Goal: Find specific page/section: Find specific page/section

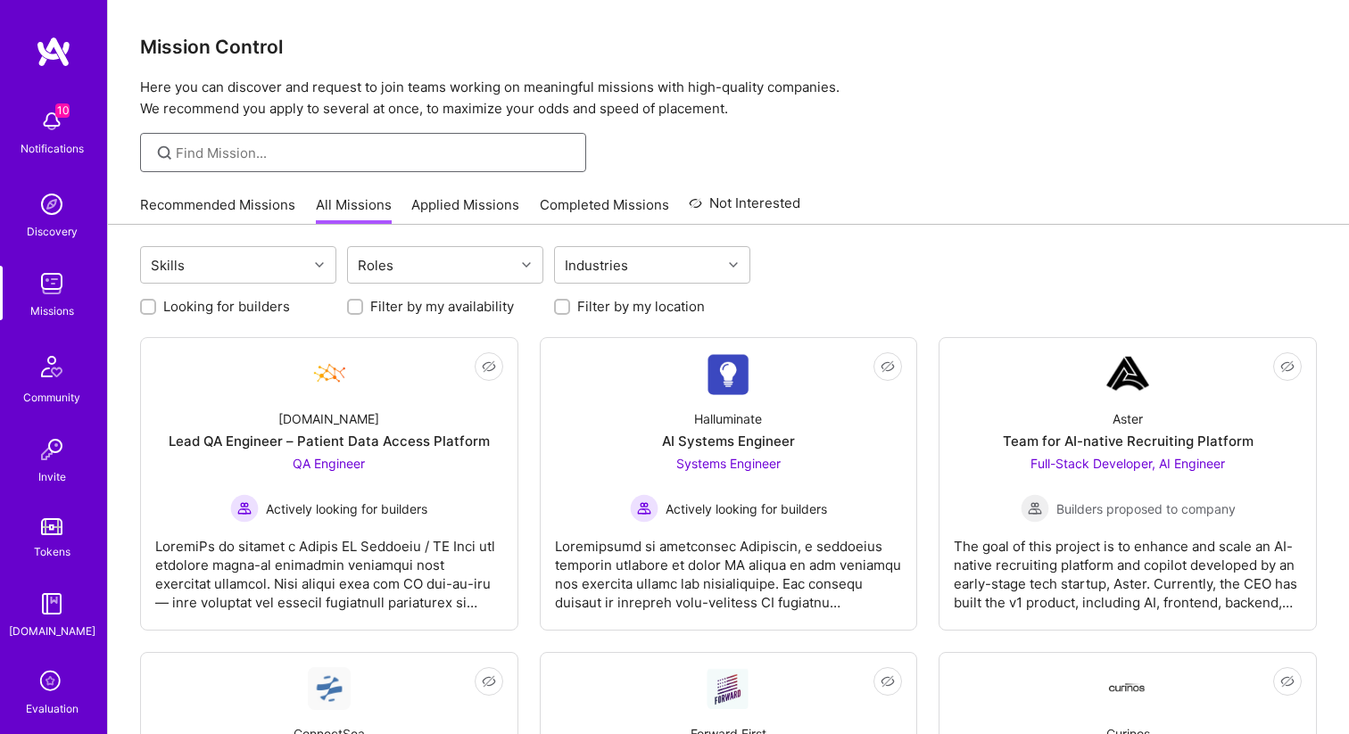
click at [288, 148] on input at bounding box center [374, 153] width 397 height 19
type input "android"
click at [210, 262] on div "Skills" at bounding box center [224, 265] width 167 height 36
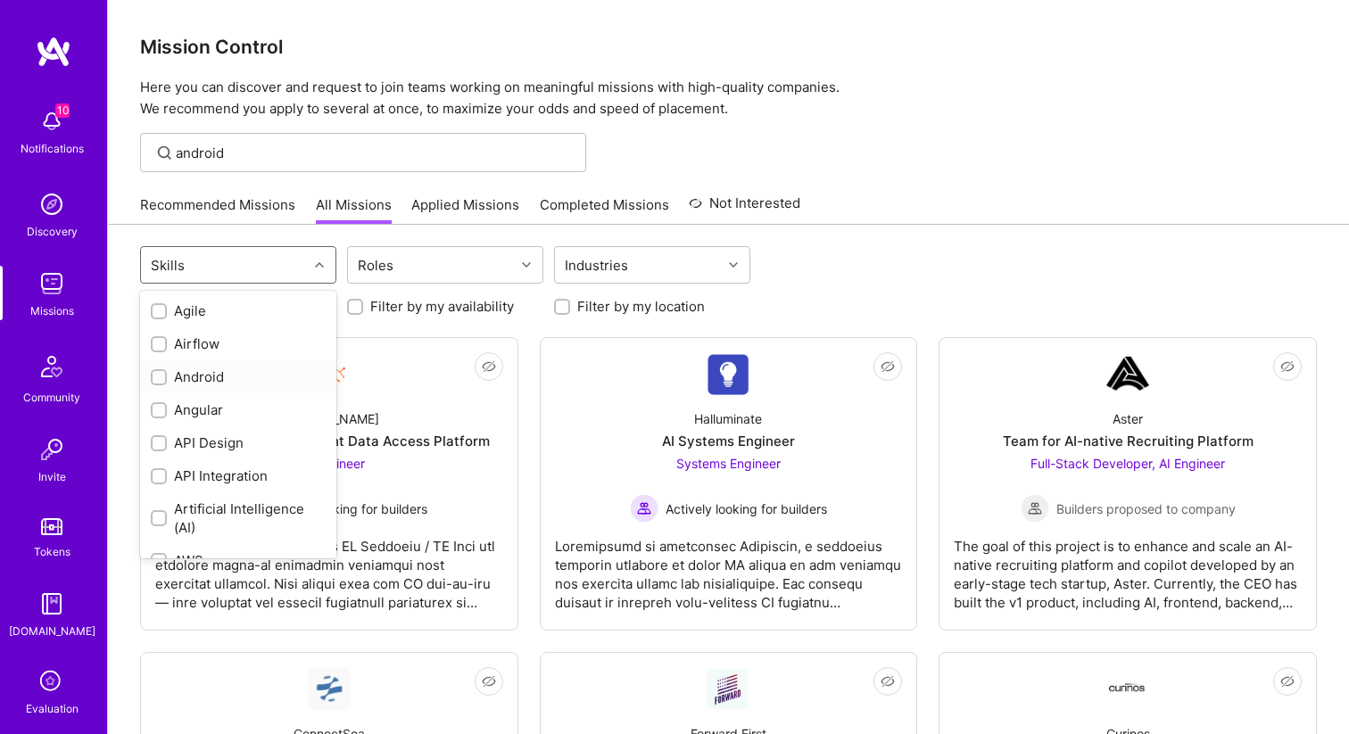
click at [189, 374] on div "Android" at bounding box center [238, 377] width 175 height 19
checkbox input "true"
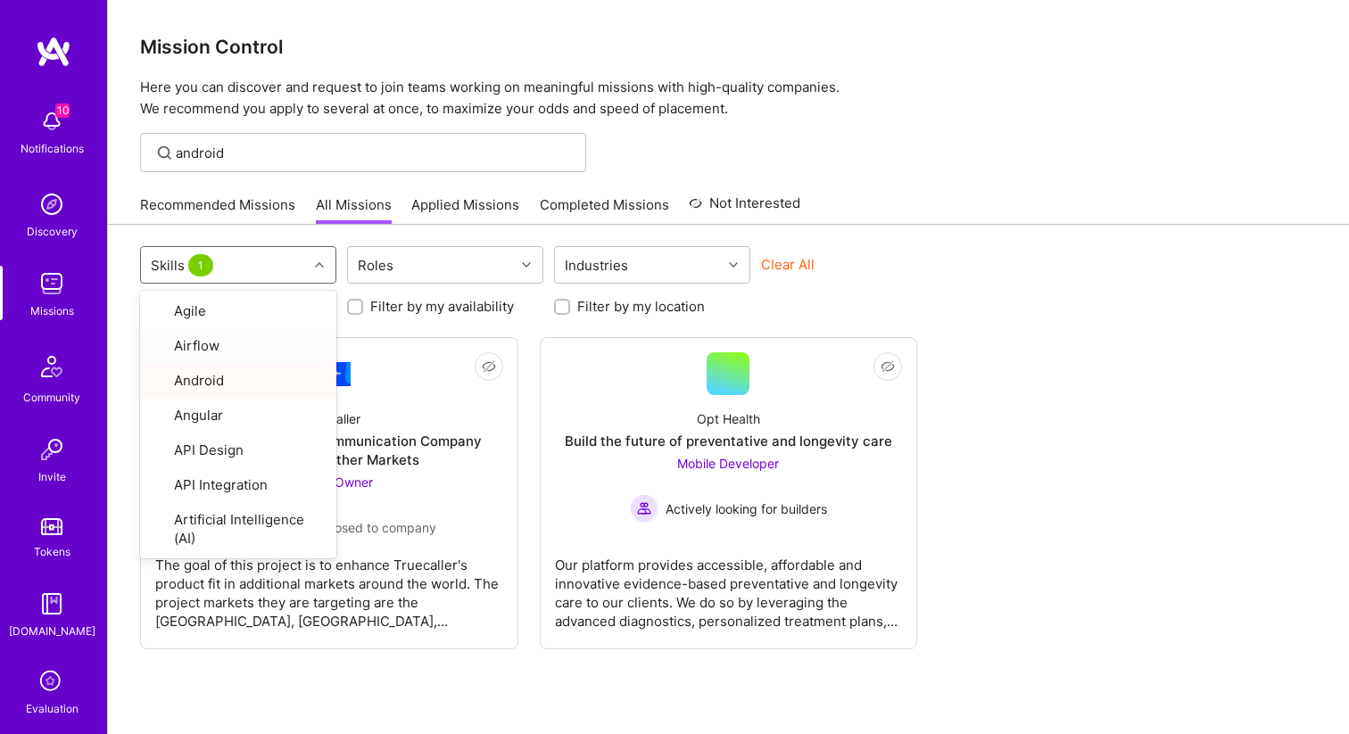
click at [932, 234] on div "option Android, selected. option Airflow focused, 2 of 78. 78 results available…" at bounding box center [728, 518] width 1241 height 587
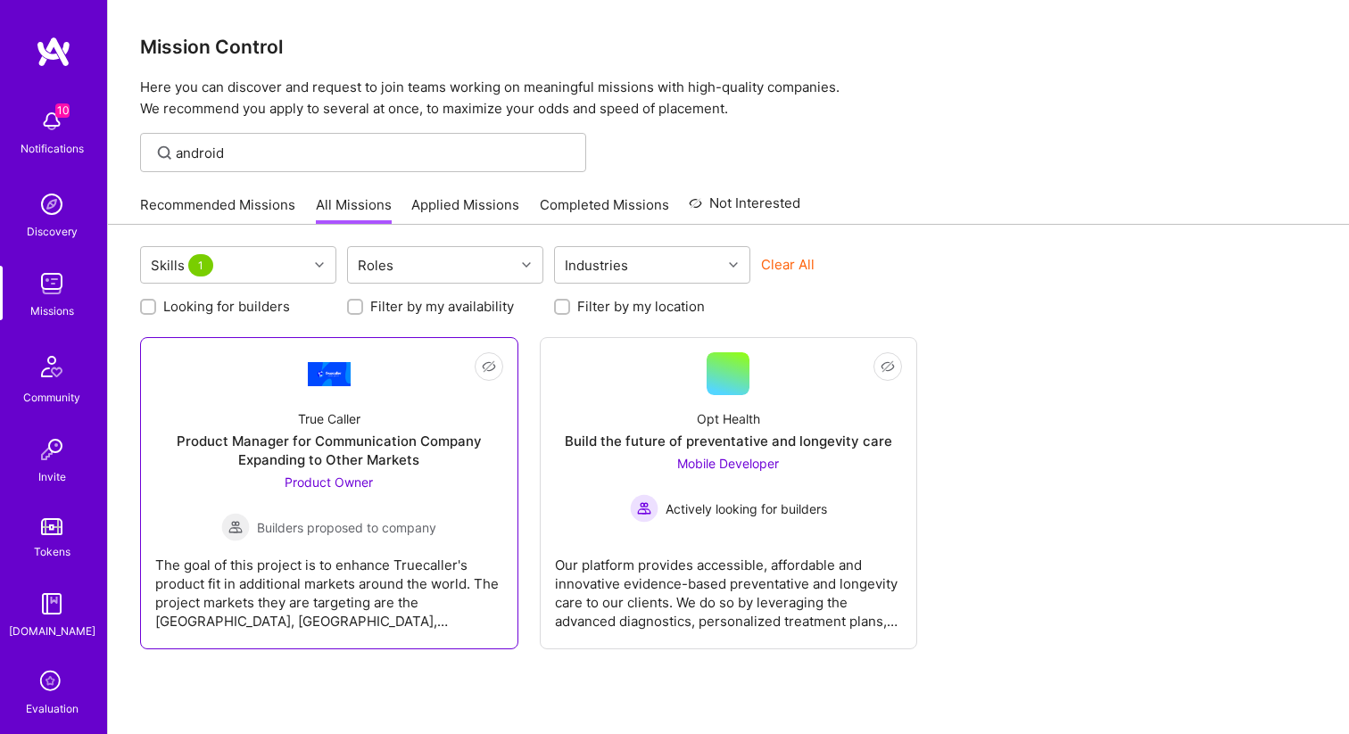
click at [388, 426] on div "True Caller Product Manager for Communication Company Expanding to Other Market…" at bounding box center [329, 468] width 348 height 146
